Goal: Transaction & Acquisition: Book appointment/travel/reservation

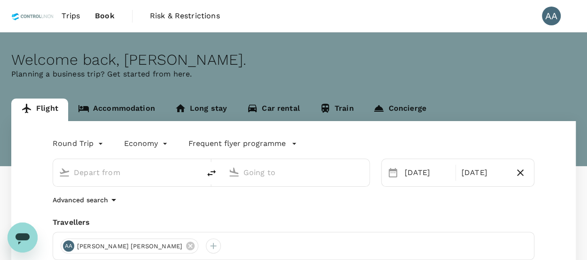
type input "[GEOGRAPHIC_DATA], [GEOGRAPHIC_DATA] (any)"
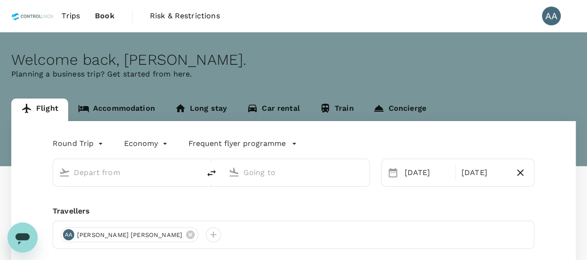
type input "[GEOGRAPHIC_DATA], [GEOGRAPHIC_DATA] (any)"
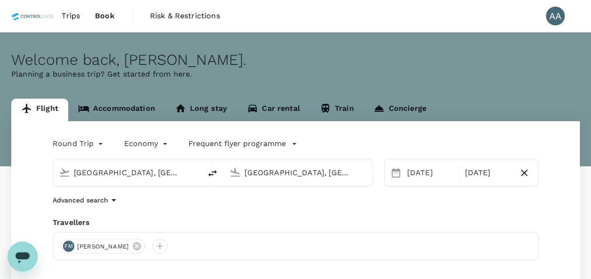
click at [139, 109] on link "Accommodation" at bounding box center [116, 110] width 97 height 23
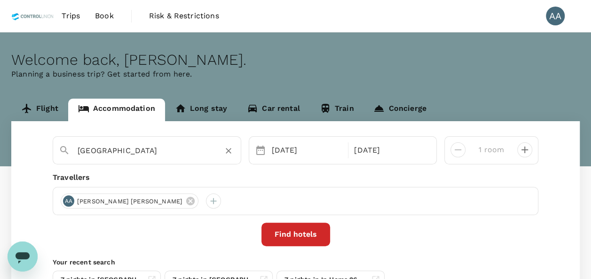
type input "Dream Hotel"
click at [226, 149] on icon "Clear" at bounding box center [228, 150] width 9 height 9
click at [138, 151] on input "text" at bounding box center [143, 150] width 131 height 15
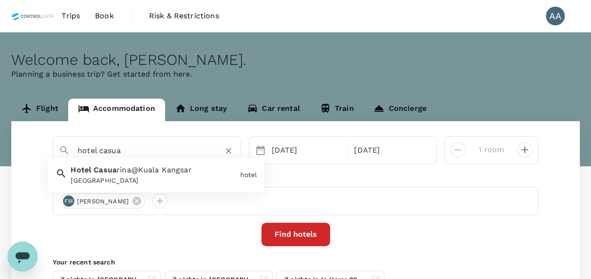
click at [133, 176] on div "[GEOGRAPHIC_DATA]" at bounding box center [153, 181] width 165 height 10
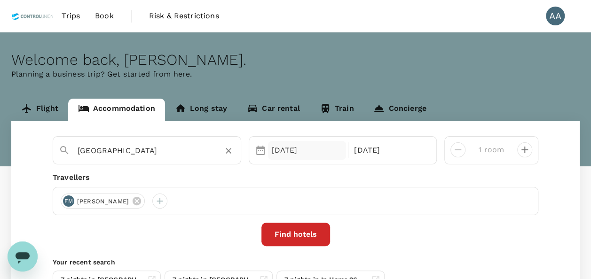
type input "[GEOGRAPHIC_DATA]"
click at [292, 148] on div "[DATE]" at bounding box center [307, 150] width 79 height 19
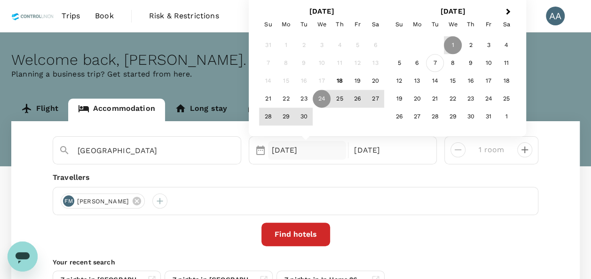
click at [431, 65] on div "7" at bounding box center [435, 64] width 18 height 18
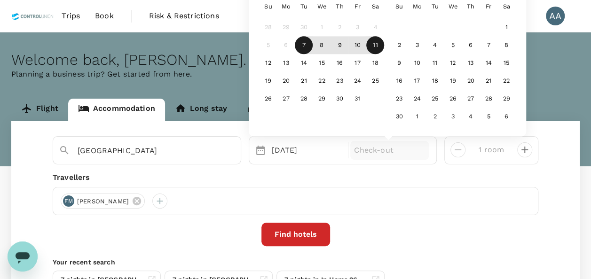
click at [374, 46] on div "11" at bounding box center [375, 46] width 18 height 18
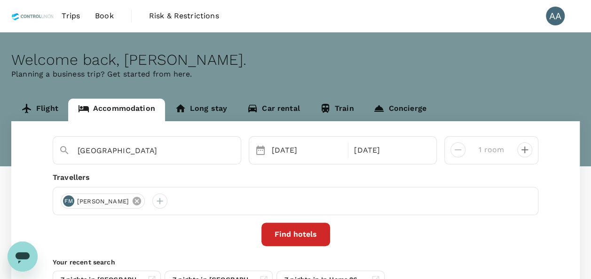
click at [138, 204] on icon at bounding box center [137, 201] width 8 height 8
click at [71, 205] on div at bounding box center [68, 201] width 15 height 15
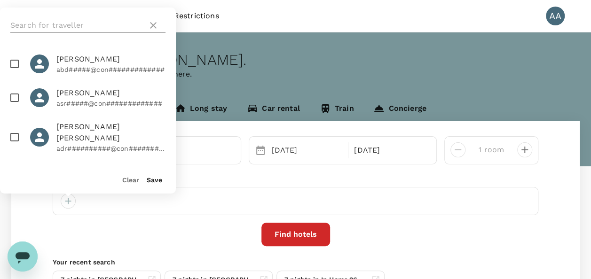
click at [80, 24] on input "text" at bounding box center [77, 25] width 134 height 15
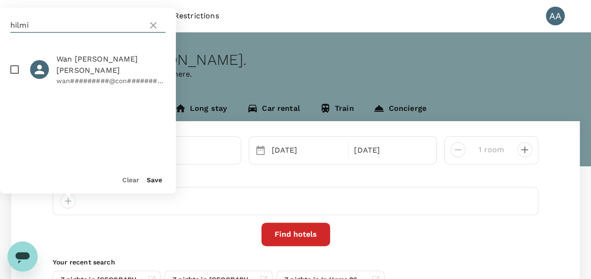
type input "hilmi"
click at [16, 64] on input "checkbox" at bounding box center [15, 70] width 20 height 20
checkbox input "true"
click at [154, 179] on button "Save" at bounding box center [155, 180] width 16 height 8
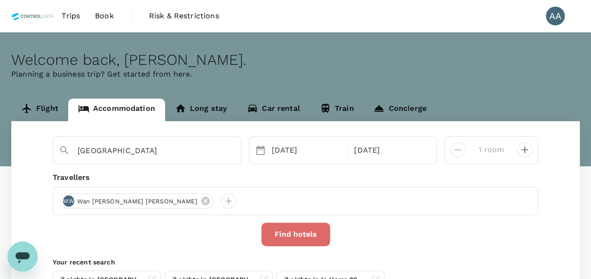
click at [286, 237] on button "Find hotels" at bounding box center [295, 235] width 69 height 24
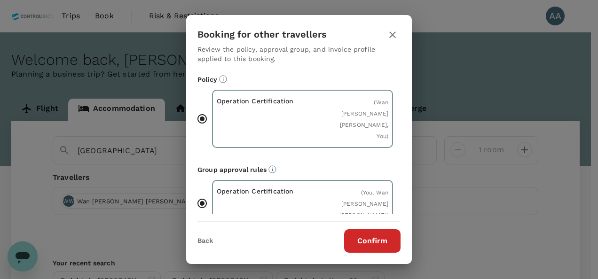
click at [354, 242] on button "Confirm" at bounding box center [372, 241] width 56 height 24
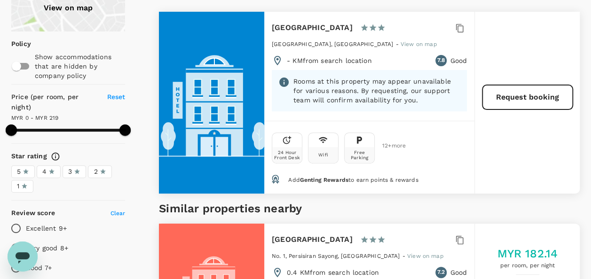
scroll to position [47, 0]
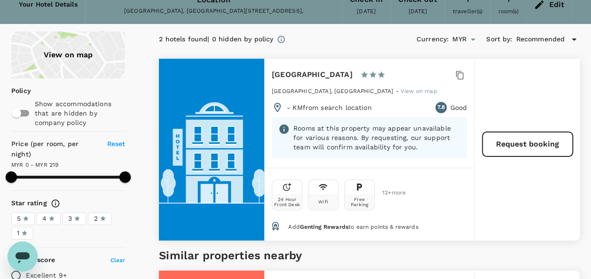
drag, startPoint x: 271, startPoint y: 70, endPoint x: 386, endPoint y: 74, distance: 114.8
click at [353, 74] on h6 "[GEOGRAPHIC_DATA]" at bounding box center [312, 74] width 81 height 13
copy h6 "[GEOGRAPHIC_DATA]"
type input "219"
